Goal: Task Accomplishment & Management: Use online tool/utility

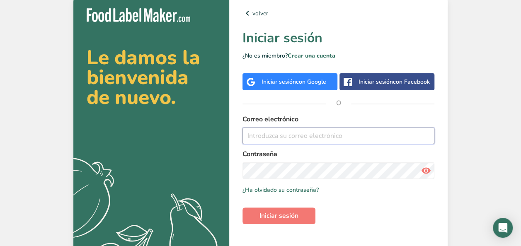
click at [259, 133] on input "email" at bounding box center [338, 136] width 192 height 17
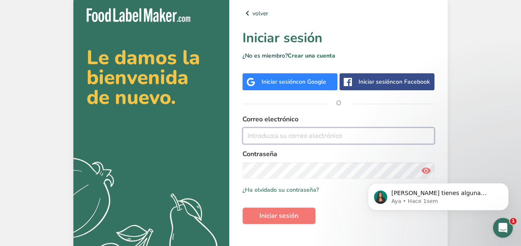
click at [259, 138] on input "email" at bounding box center [338, 136] width 192 height 17
paste input "[EMAIL_ADDRESS][DOMAIN_NAME]"
type input "[EMAIL_ADDRESS][DOMAIN_NAME]"
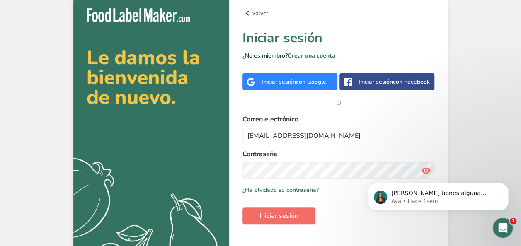
click at [258, 213] on button "Iniciar sesión" at bounding box center [278, 216] width 73 height 17
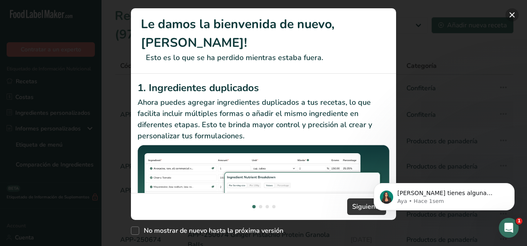
click at [514, 11] on button "New Features" at bounding box center [511, 14] width 13 height 13
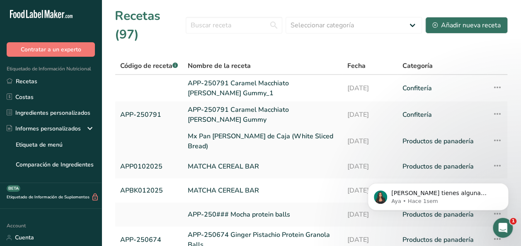
click at [223, 142] on link "Mx Pan [PERSON_NAME] de Caja (White Sliced Bread)" at bounding box center [263, 141] width 150 height 20
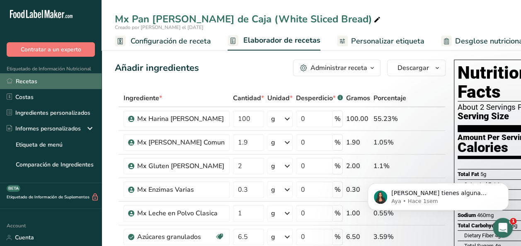
click at [36, 89] on link "Recetas" at bounding box center [50, 81] width 101 height 16
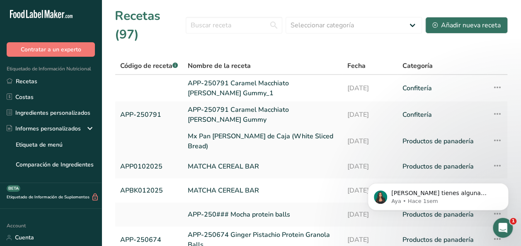
click at [496, 141] on icon at bounding box center [497, 140] width 10 height 15
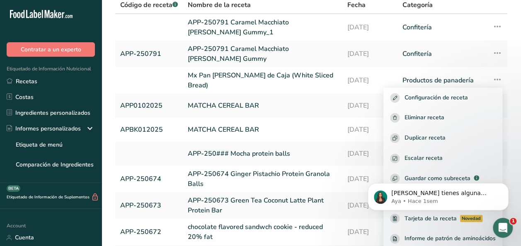
scroll to position [58, 0]
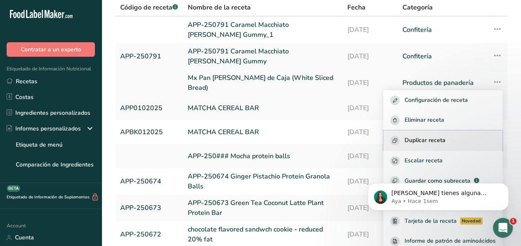
click at [434, 136] on span "Duplicar receta" at bounding box center [424, 141] width 41 height 10
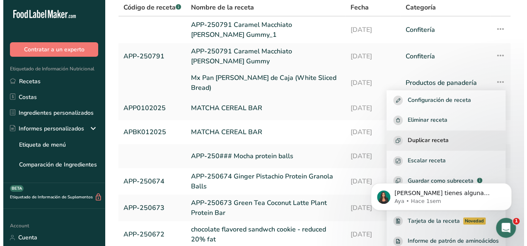
scroll to position [40, 0]
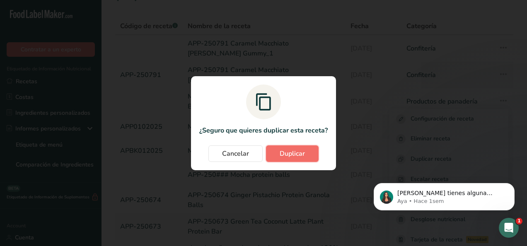
click at [299, 154] on span "Duplicar" at bounding box center [292, 154] width 25 height 10
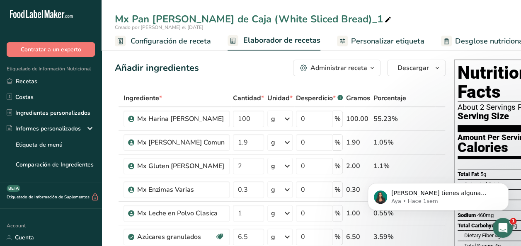
click at [190, 40] on span "Configuración de receta" at bounding box center [170, 41] width 80 height 11
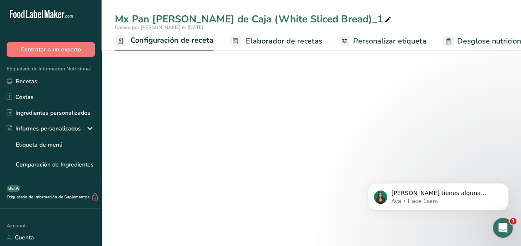
scroll to position [0, 3]
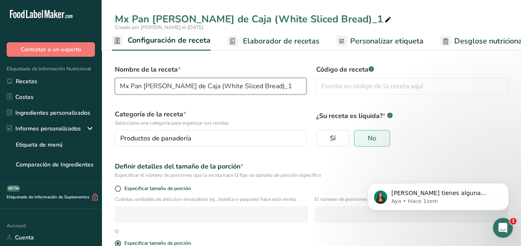
click at [260, 88] on input "Mx Pan [PERSON_NAME] de Caja (White Sliced Bread)_1" at bounding box center [210, 86] width 191 height 17
type input "Mx Pan [PERSON_NAME] de Caja (White Sliced Bread) -15% Salt"
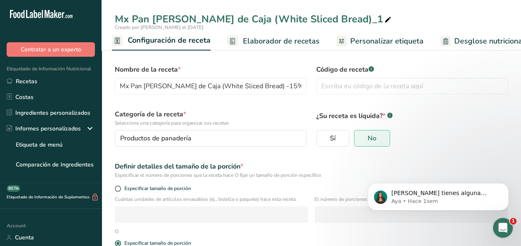
click at [261, 41] on span "Elaborador de recetas" at bounding box center [281, 41] width 77 height 11
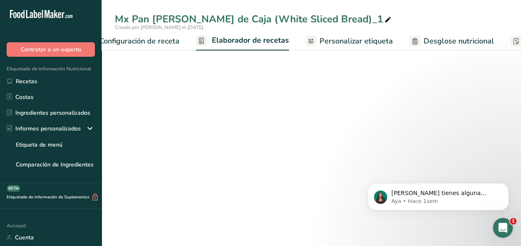
scroll to position [0, 115]
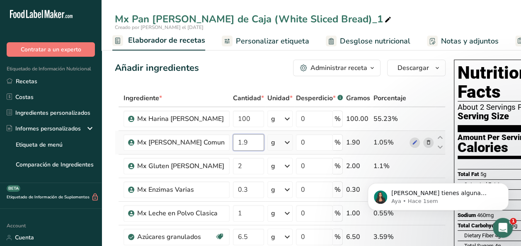
click at [243, 146] on input "1.9" at bounding box center [248, 142] width 31 height 17
type input "1.62"
click at [420, 8] on div "Mx Pan [PERSON_NAME] de Caja (White Sliced Bread)_1 Creado por [PERSON_NAME] el…" at bounding box center [310, 25] width 419 height 51
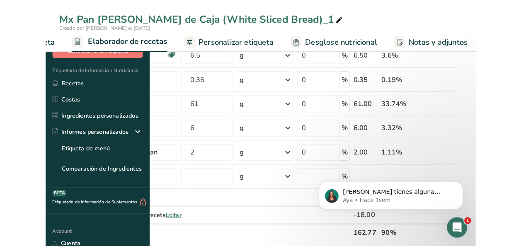
scroll to position [0, 0]
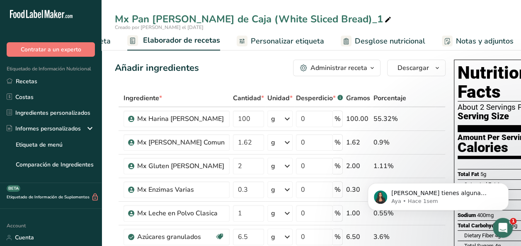
click at [113, 40] on ul "Configuración de receta Elaborador de recetas Personalizar etiqueta Desglose nu…" at bounding box center [314, 40] width 627 height 19
click at [110, 41] on ul "Configuración de receta Elaborador de recetas Personalizar etiqueta Desglose nu…" at bounding box center [314, 40] width 627 height 19
click at [108, 41] on span "Configuración de receta" at bounding box center [70, 41] width 80 height 11
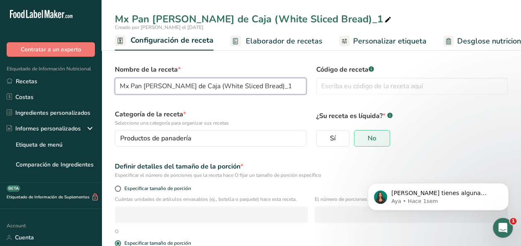
click at [276, 85] on input "Mx Pan [PERSON_NAME] de Caja (White Sliced Bread)_1" at bounding box center [210, 86] width 191 height 17
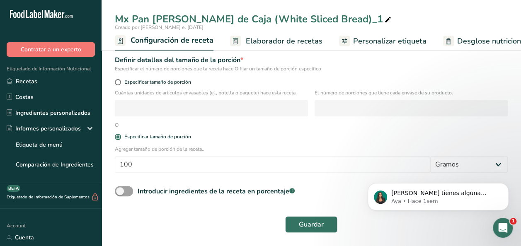
scroll to position [106, 0]
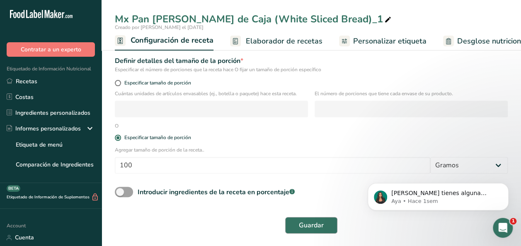
type input "Mx Pan [PERSON_NAME] de Caja (White Sliced Bread) -15% Salt"
click at [307, 228] on span "Guardar" at bounding box center [311, 225] width 25 height 10
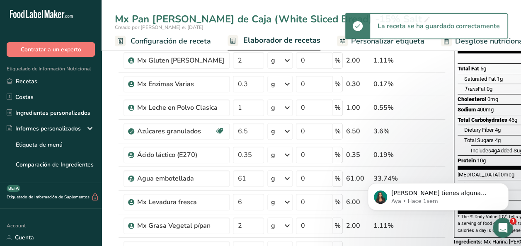
click at [257, 44] on span "Elaborador de recetas" at bounding box center [281, 40] width 77 height 11
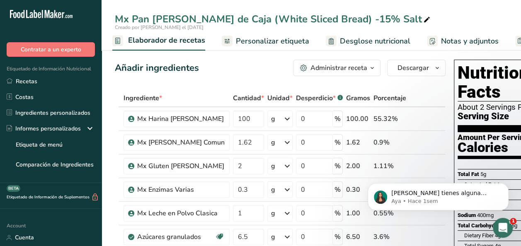
drag, startPoint x: 474, startPoint y: 2, endPoint x: 152, endPoint y: 42, distance: 324.7
click at [152, 42] on span "Elaborador de recetas" at bounding box center [166, 40] width 77 height 11
click at [349, 41] on span "Desglose nutricional" at bounding box center [375, 41] width 70 height 11
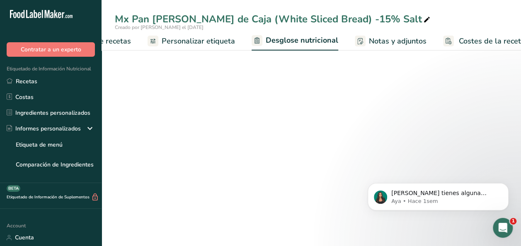
select select "Calories"
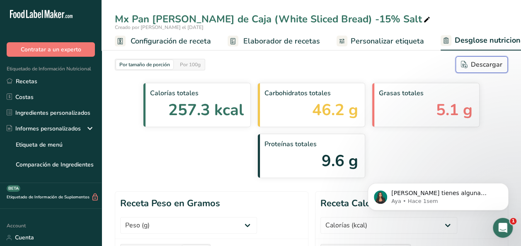
click at [471, 65] on div "Descargar" at bounding box center [481, 65] width 41 height 10
click at [244, 66] on div "Por tamaño de porción Por 100g [GEOGRAPHIC_DATA]" at bounding box center [311, 64] width 393 height 17
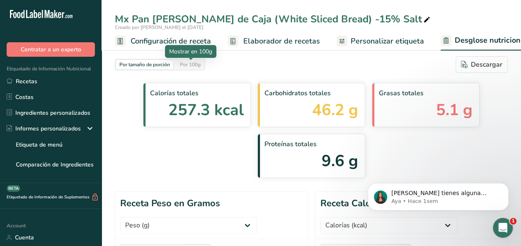
click at [183, 65] on div "Por 100g" at bounding box center [189, 64] width 27 height 9
click at [261, 46] on span "Elaborador de recetas" at bounding box center [281, 41] width 77 height 11
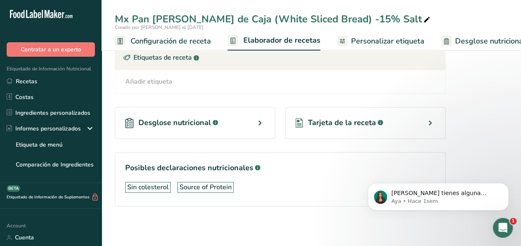
scroll to position [502, 0]
click at [158, 119] on span "Desglose nutricional" at bounding box center [174, 122] width 72 height 11
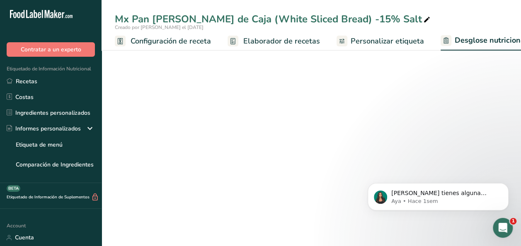
select select "Calories"
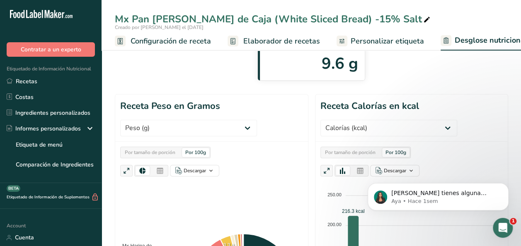
scroll to position [99, 0]
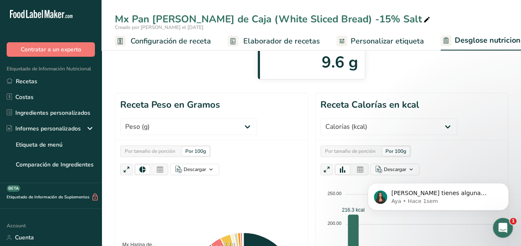
click at [198, 147] on div "Por 100g" at bounding box center [195, 151] width 27 height 9
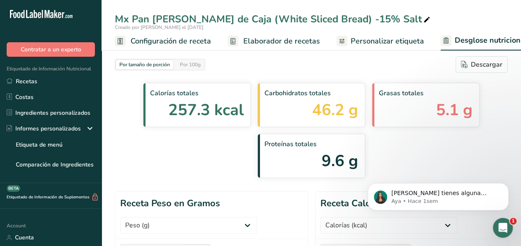
click at [377, 46] on span "Personalizar etiqueta" at bounding box center [386, 41] width 73 height 11
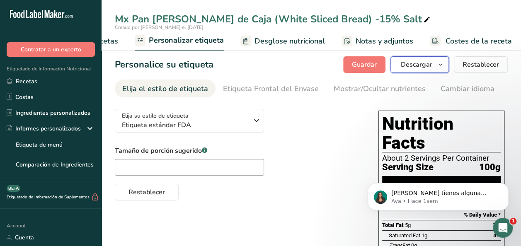
click at [420, 63] on span "Descargar" at bounding box center [416, 65] width 31 height 10
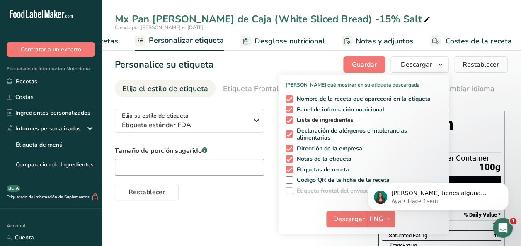
click at [292, 120] on span at bounding box center [288, 119] width 7 height 7
click at [291, 120] on input "Lista de ingredientes" at bounding box center [287, 119] width 5 height 5
checkbox input "false"
click at [292, 130] on label "Declaración de alérgenos e intolerancias alimentarias" at bounding box center [362, 134] width 154 height 14
click at [291, 132] on input "Declaración de alérgenos e intolerancias alimentarias" at bounding box center [287, 134] width 5 height 5
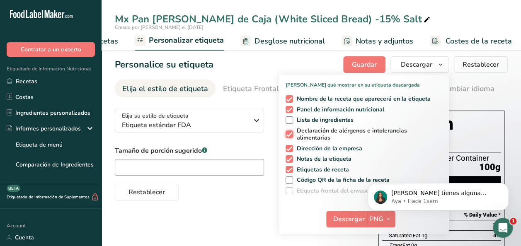
checkbox input "false"
click at [292, 147] on span at bounding box center [288, 148] width 7 height 7
click at [291, 147] on input "Dirección de la empresa" at bounding box center [287, 148] width 5 height 5
checkbox input "false"
click at [292, 157] on span at bounding box center [288, 158] width 7 height 7
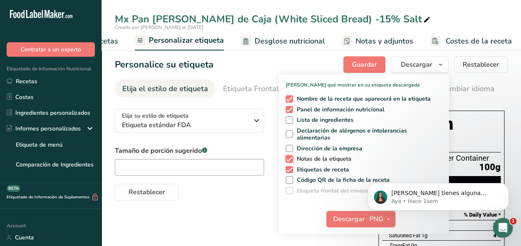
click at [291, 157] on input "Notas de la etiqueta" at bounding box center [287, 158] width 5 height 5
checkbox input "false"
click at [291, 168] on span at bounding box center [288, 169] width 7 height 7
click at [291, 168] on input "Etiquetas de receta" at bounding box center [287, 169] width 5 height 5
checkbox input "false"
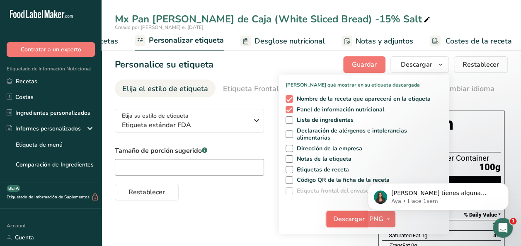
click at [355, 216] on span "Descargar" at bounding box center [348, 219] width 31 height 10
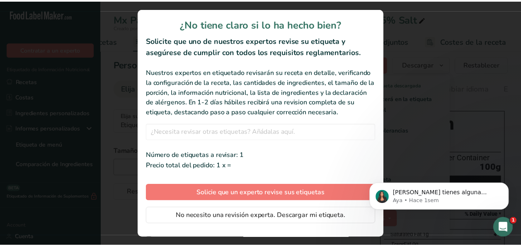
scroll to position [0, 196]
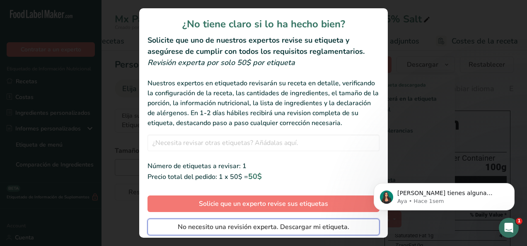
click at [291, 231] on span "No necesito una revisión experta. Descargar mi etiqueta." at bounding box center [263, 227] width 171 height 10
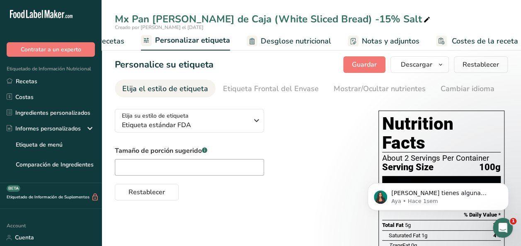
click at [317, 141] on div "Elija su estilo de etiqueta Etiqueta estándar FDA EE. [GEOGRAPHIC_DATA]. (FDA) …" at bounding box center [238, 151] width 247 height 98
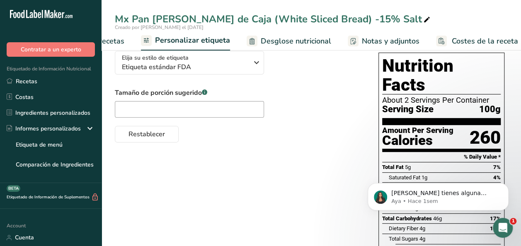
scroll to position [68, 0]
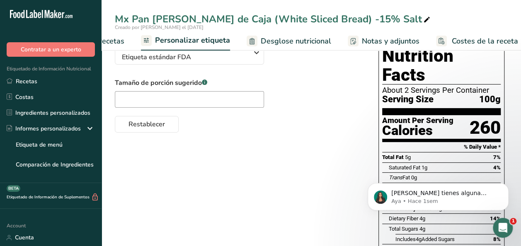
click at [116, 40] on span "Elaborador de recetas" at bounding box center [86, 41] width 77 height 11
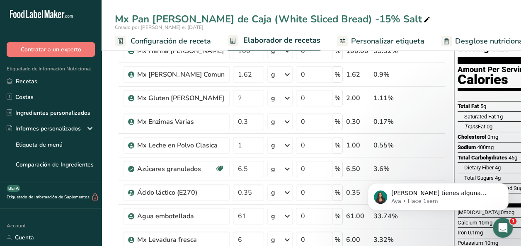
click at [155, 43] on span "Configuración de receta" at bounding box center [170, 41] width 80 height 11
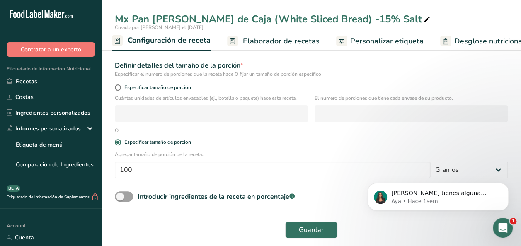
scroll to position [106, 0]
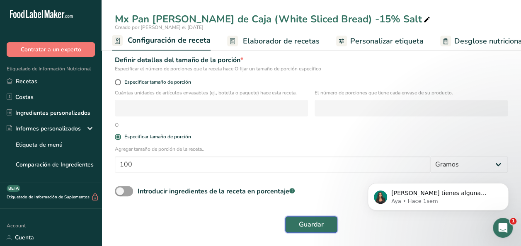
click at [313, 224] on span "Guardar" at bounding box center [311, 225] width 25 height 10
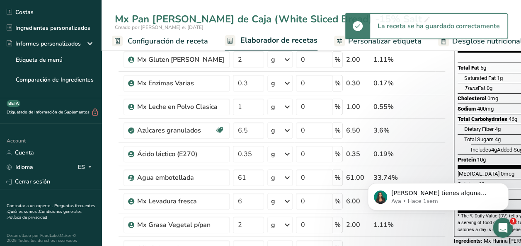
scroll to position [88, 0]
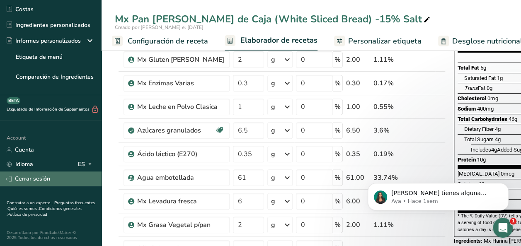
click at [39, 178] on link "Cerrar sesión" at bounding box center [50, 178] width 101 height 14
